Goal: Check status: Check status

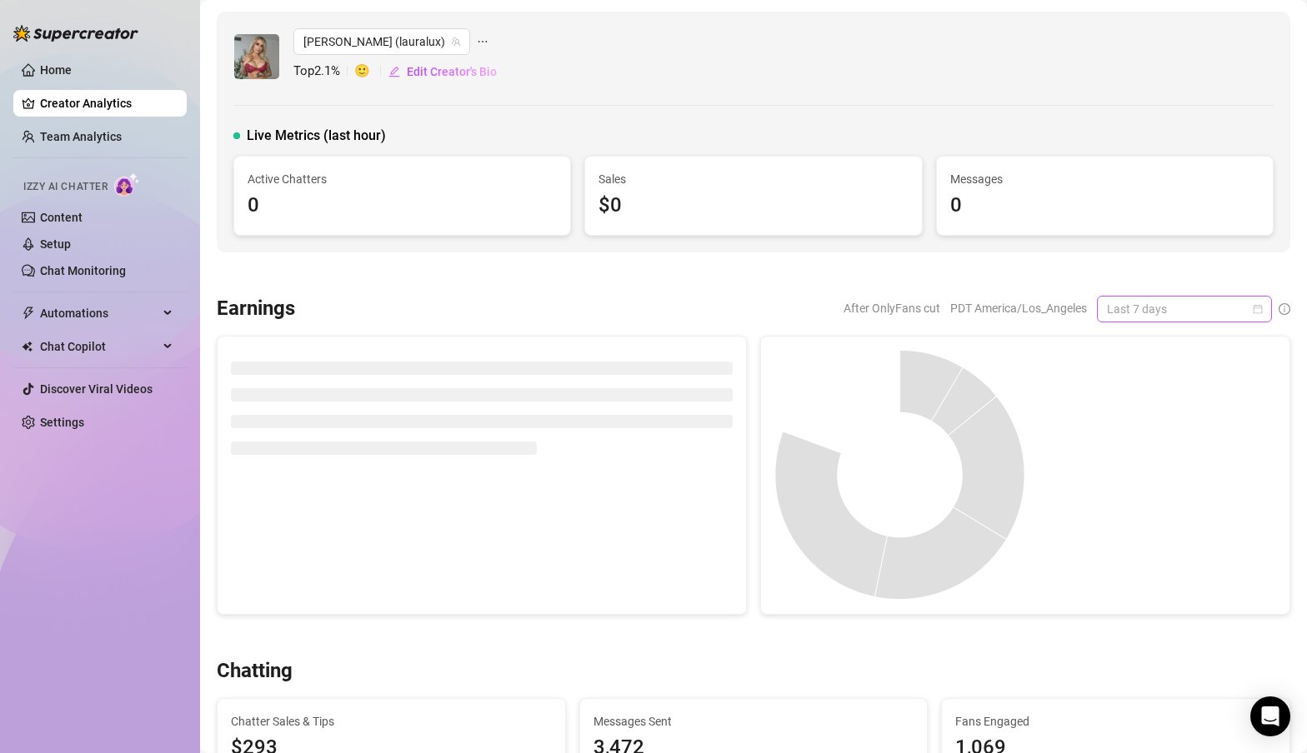
click at [1229, 311] on span "Last 7 days" at bounding box center [1184, 309] width 155 height 25
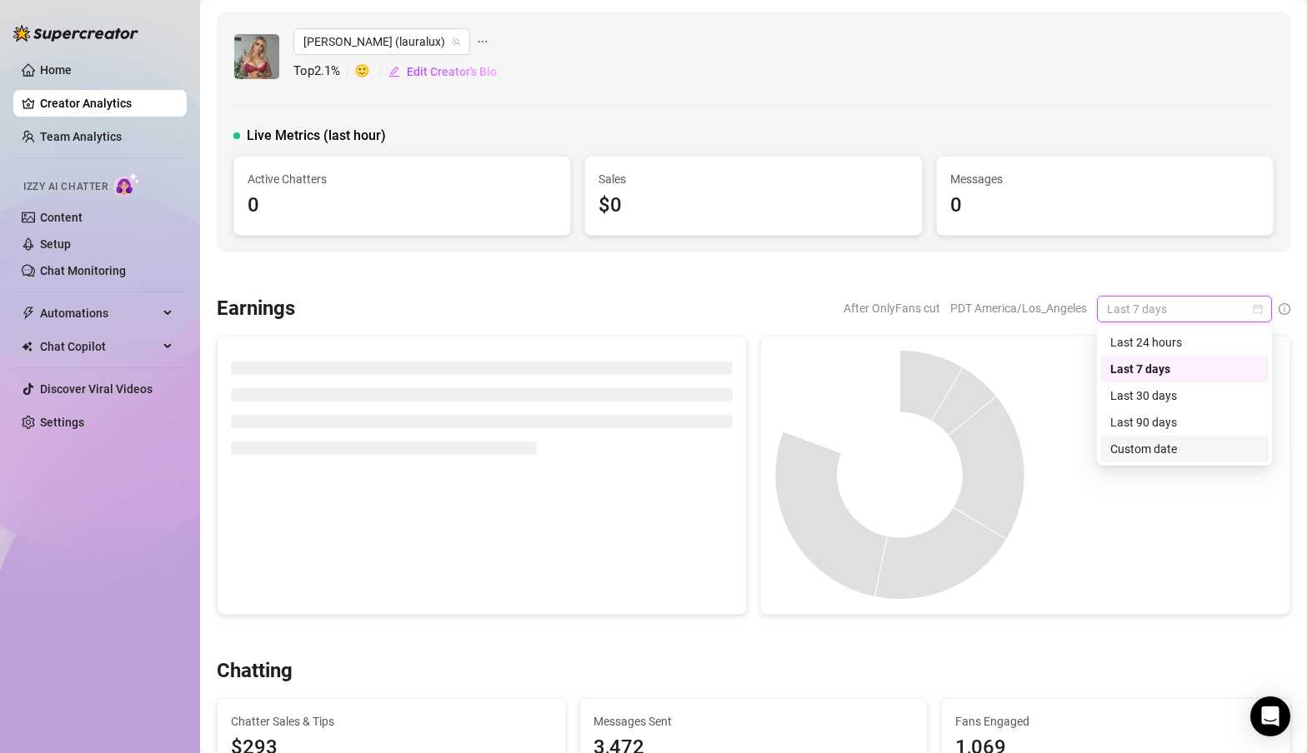
click at [1161, 445] on div "Custom date" at bounding box center [1184, 449] width 148 height 18
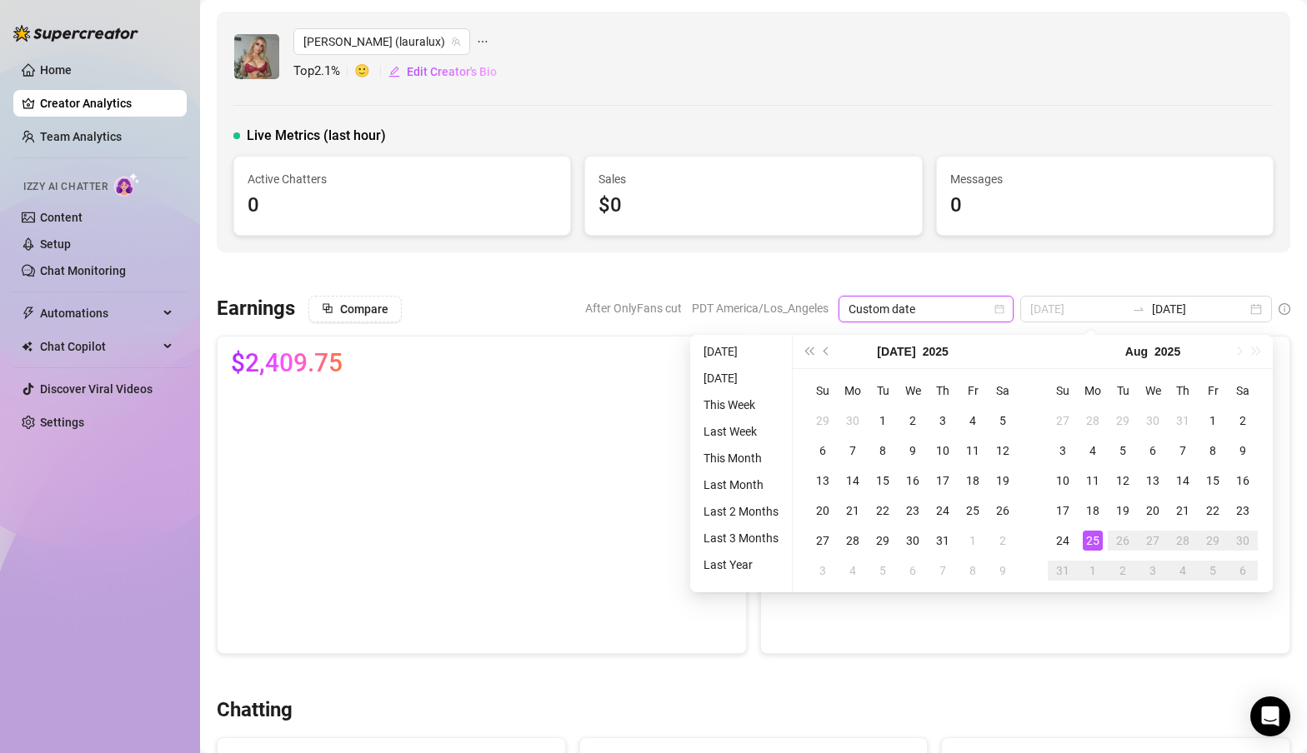
type input "[DATE]"
click at [1092, 542] on div "25" at bounding box center [1093, 541] width 20 height 20
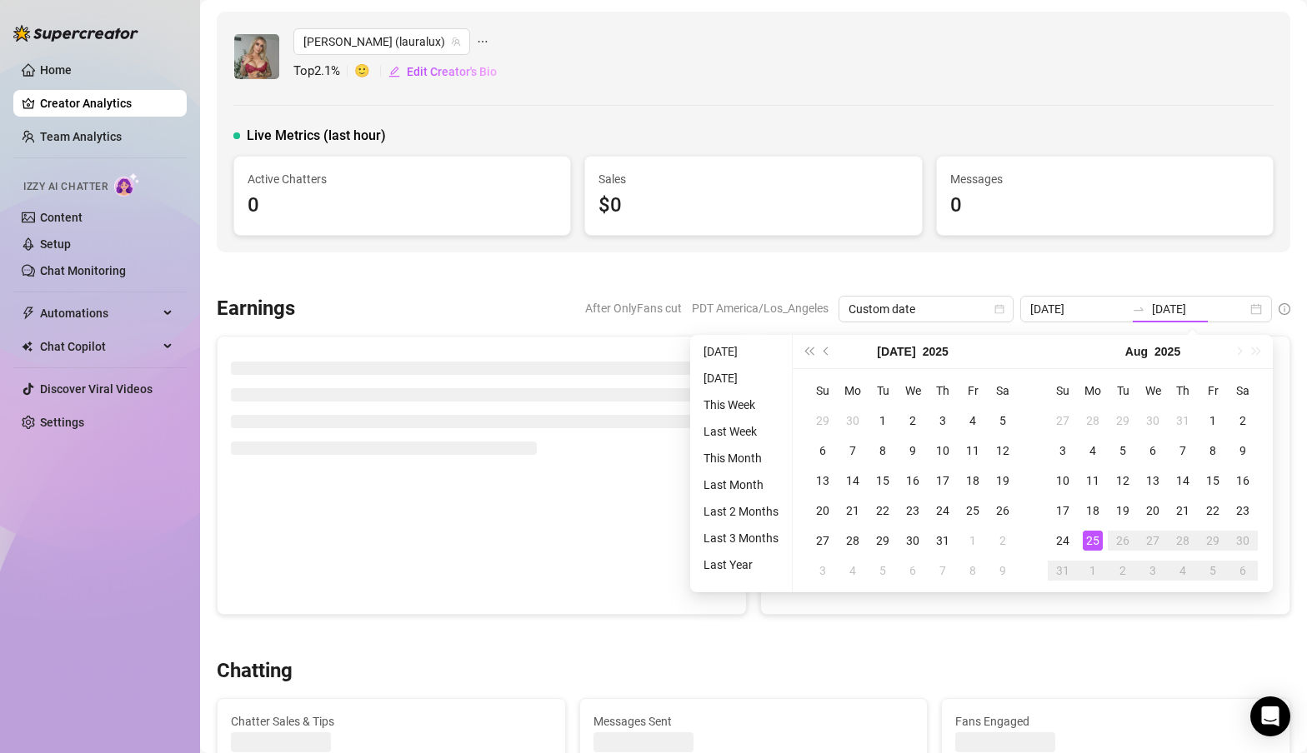
type input "[DATE]"
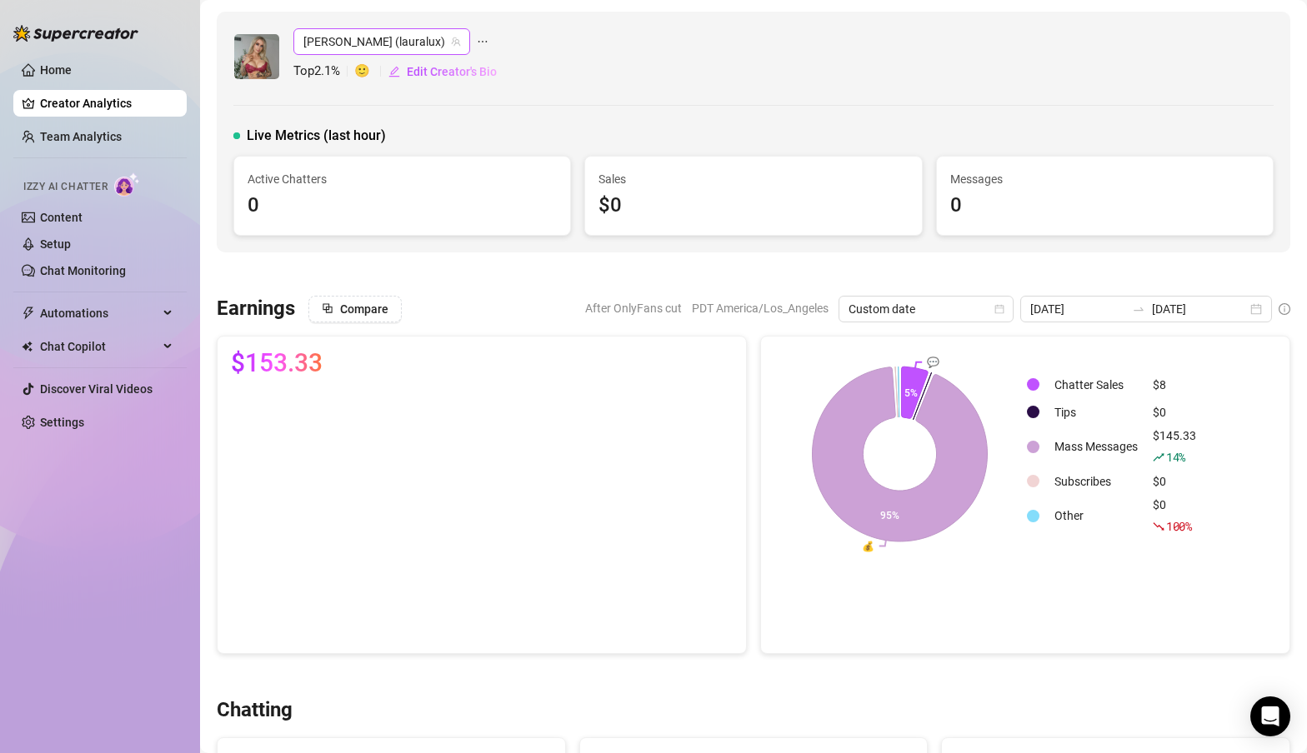
click at [451, 38] on icon "team" at bounding box center [456, 42] width 10 height 10
click at [451, 44] on icon "team" at bounding box center [456, 42] width 10 height 10
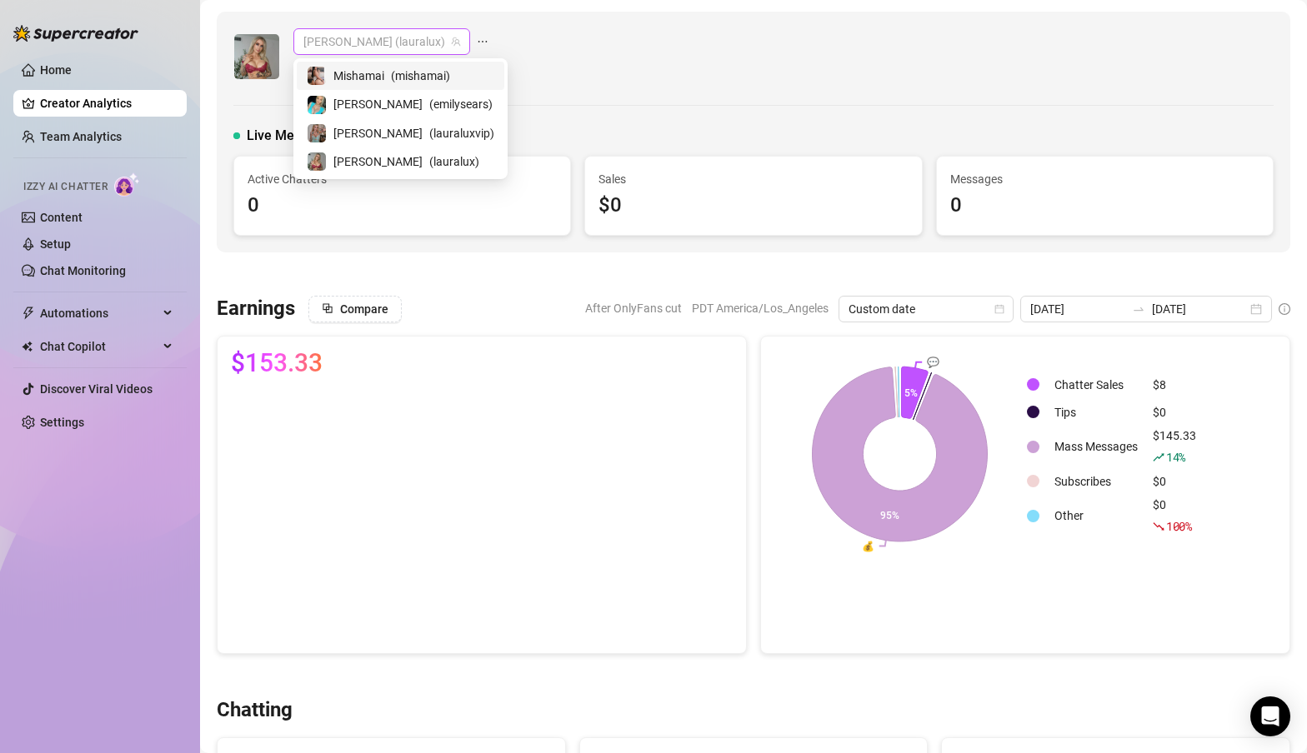
click at [396, 47] on span "[PERSON_NAME] (lauralux)" at bounding box center [381, 41] width 157 height 25
click at [383, 78] on span "Mishamai" at bounding box center [358, 76] width 51 height 18
